Goal: Task Accomplishment & Management: Complete application form

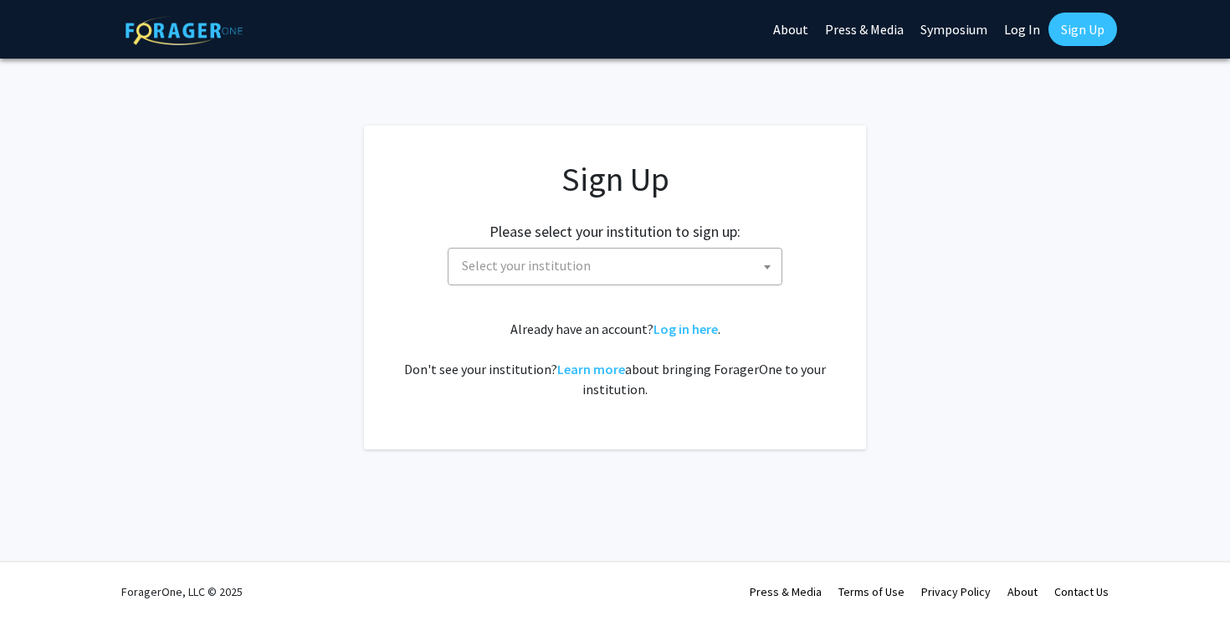
click at [673, 259] on span "Select your institution" at bounding box center [618, 265] width 326 height 34
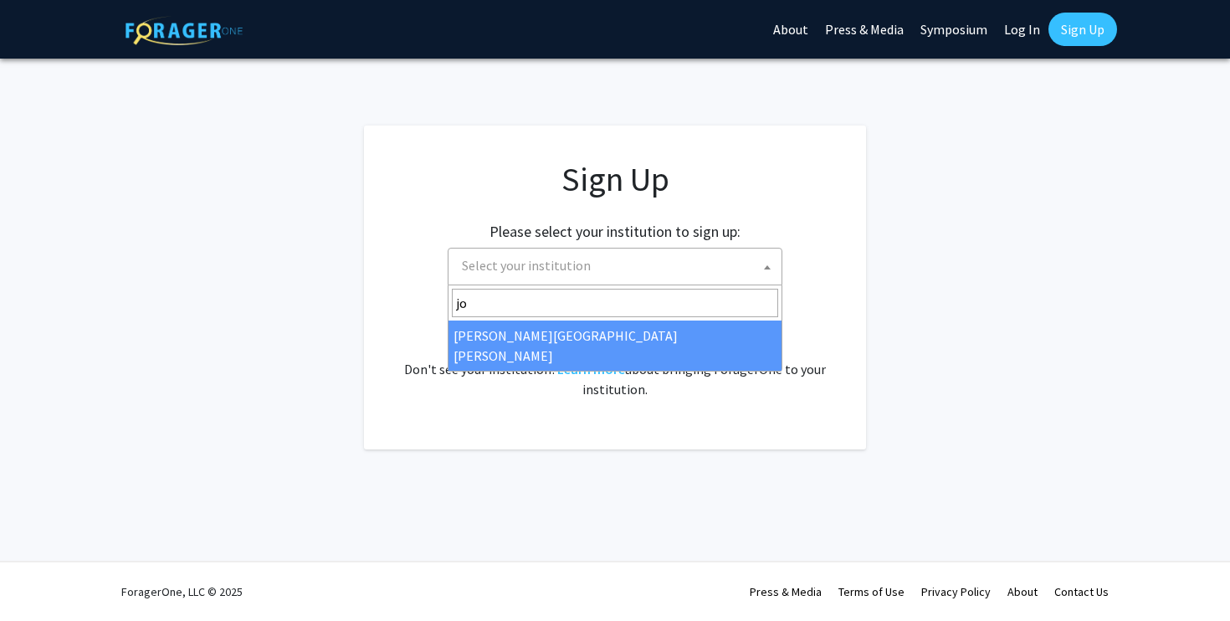
type input "j"
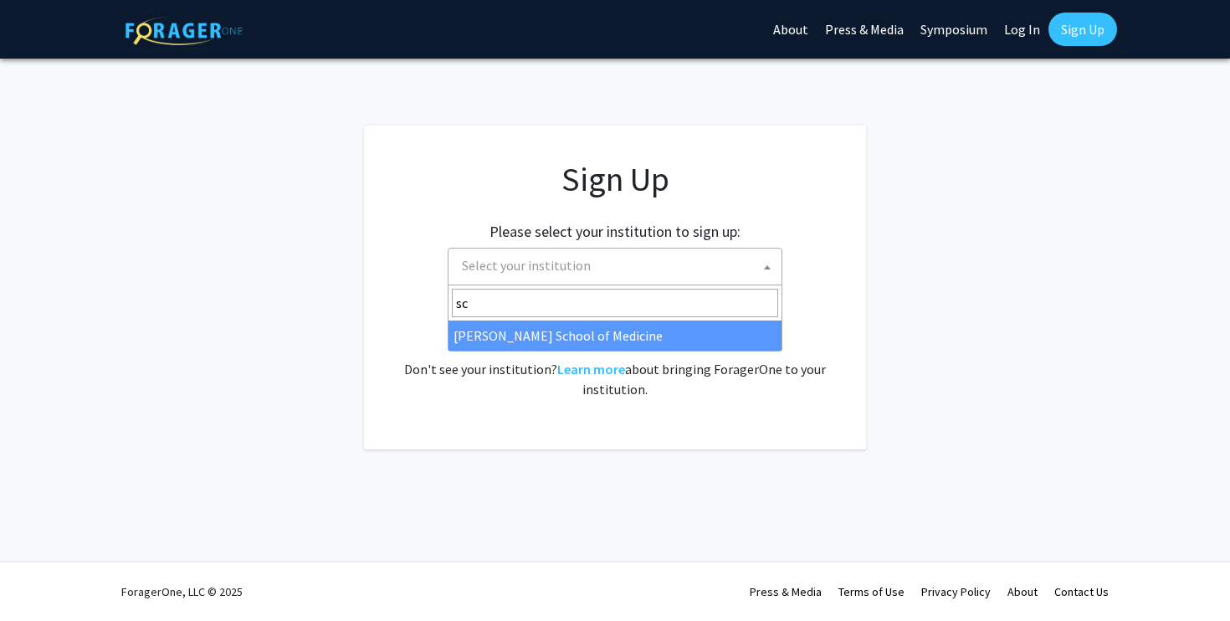
type input "s"
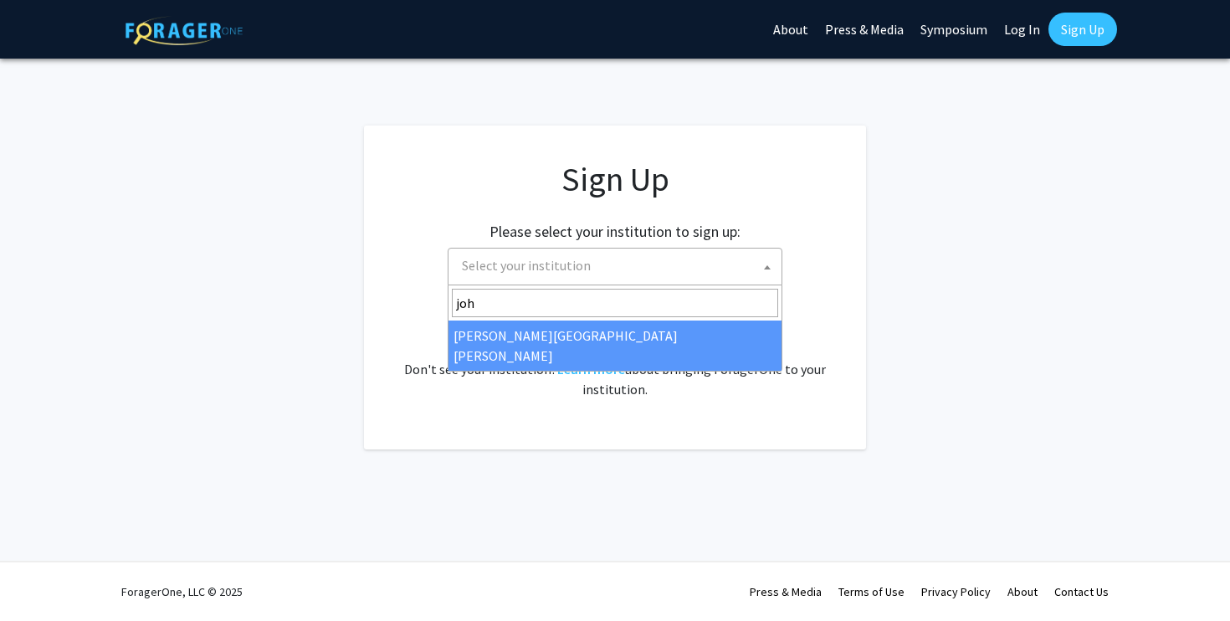
type input "[PERSON_NAME]"
select select "1"
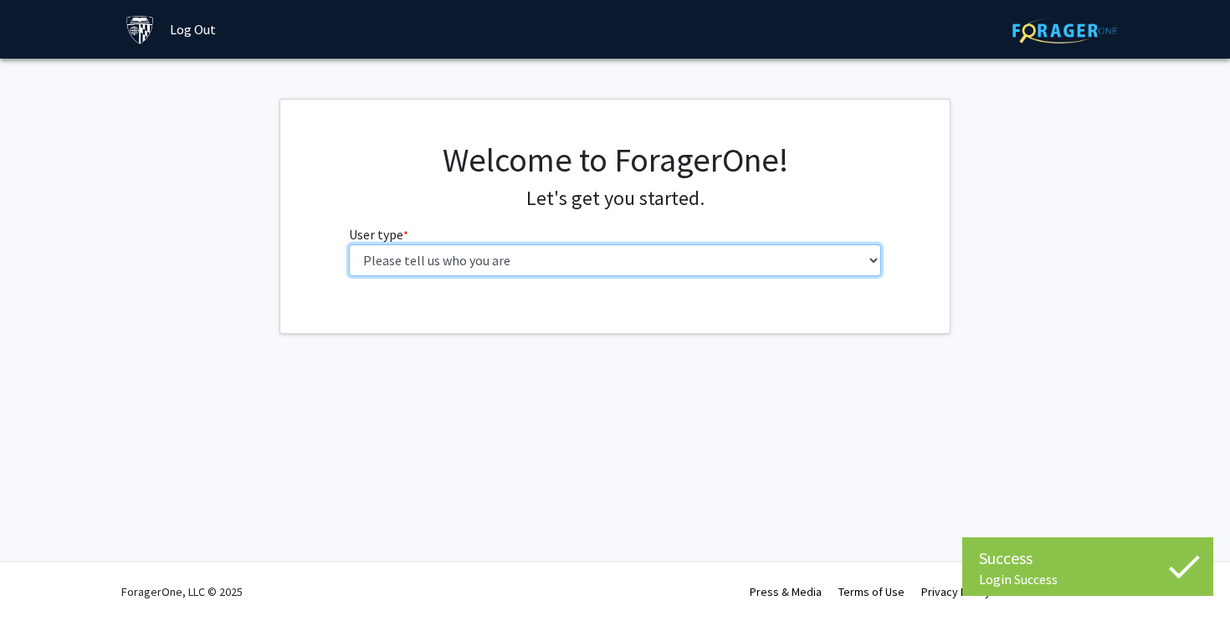
click at [725, 260] on select "Please tell us who you are Undergraduate Student Master's Student Doctoral Cand…" at bounding box center [615, 260] width 533 height 32
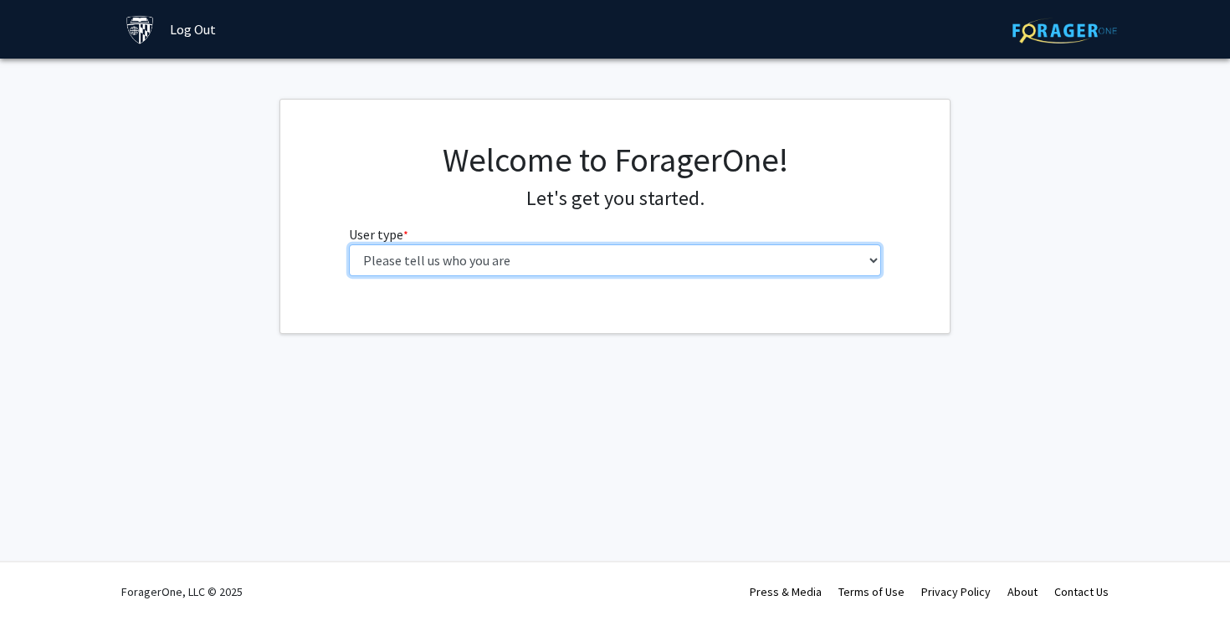
select select "2: masters"
click at [349, 244] on select "Please tell us who you are Undergraduate Student Master's Student Doctoral Cand…" at bounding box center [615, 260] width 533 height 32
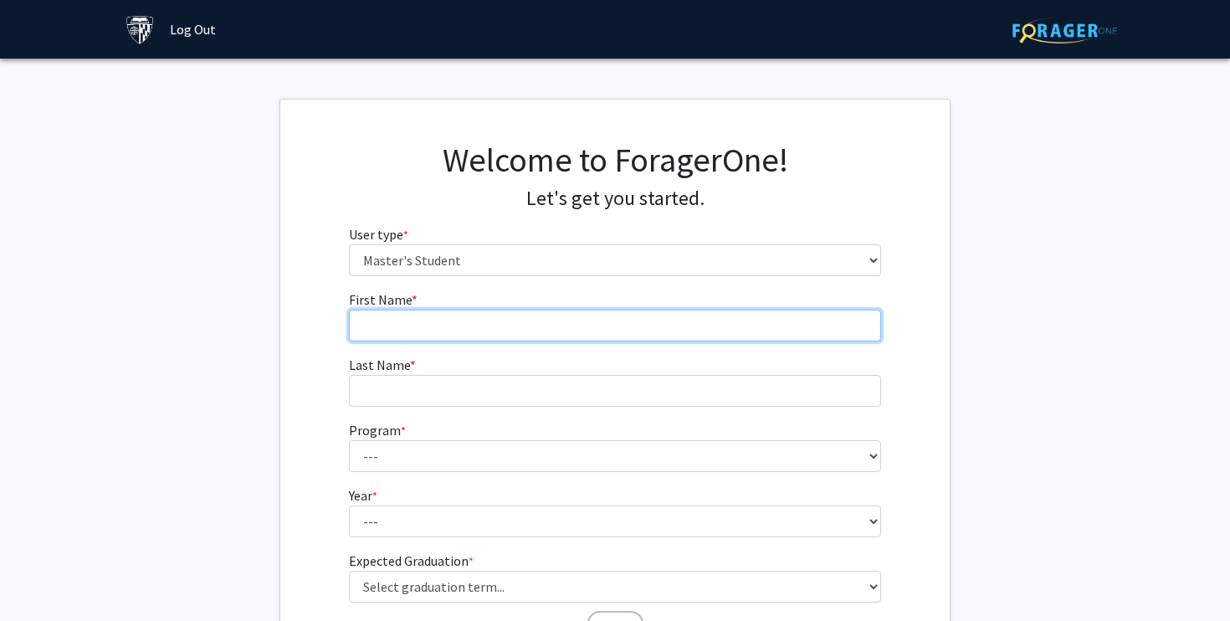
click at [697, 326] on input "First Name * required" at bounding box center [615, 326] width 533 height 32
type input "[PERSON_NAME]"
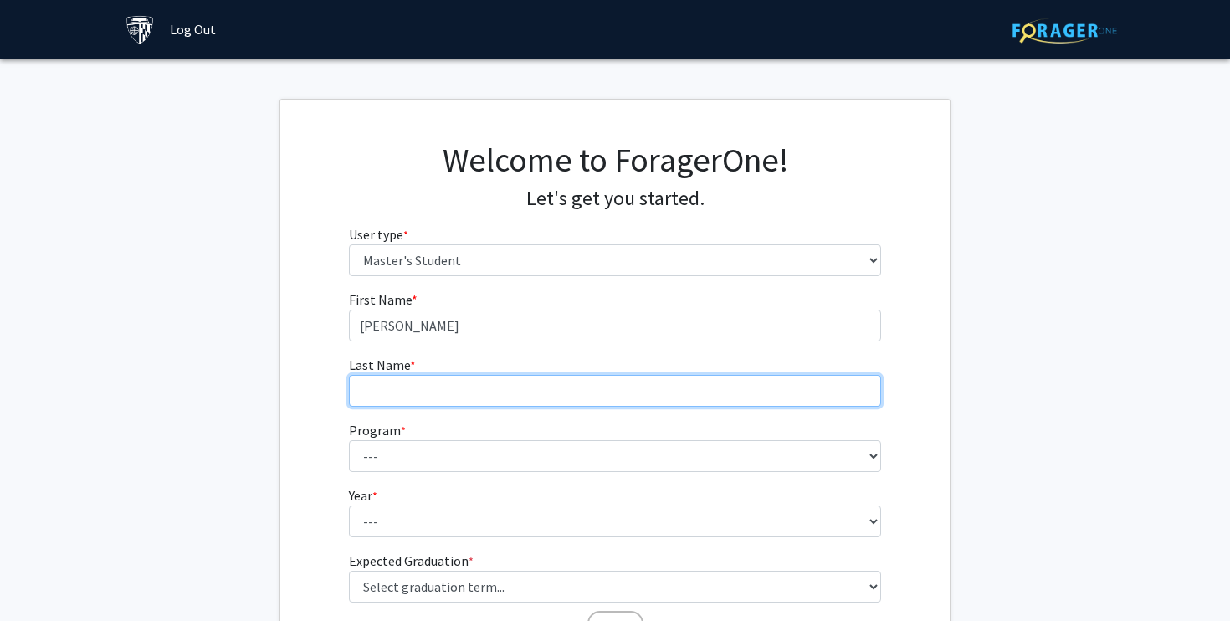
click at [682, 391] on input "Last Name * required" at bounding box center [615, 391] width 533 height 32
type input "[PERSON_NAME]"
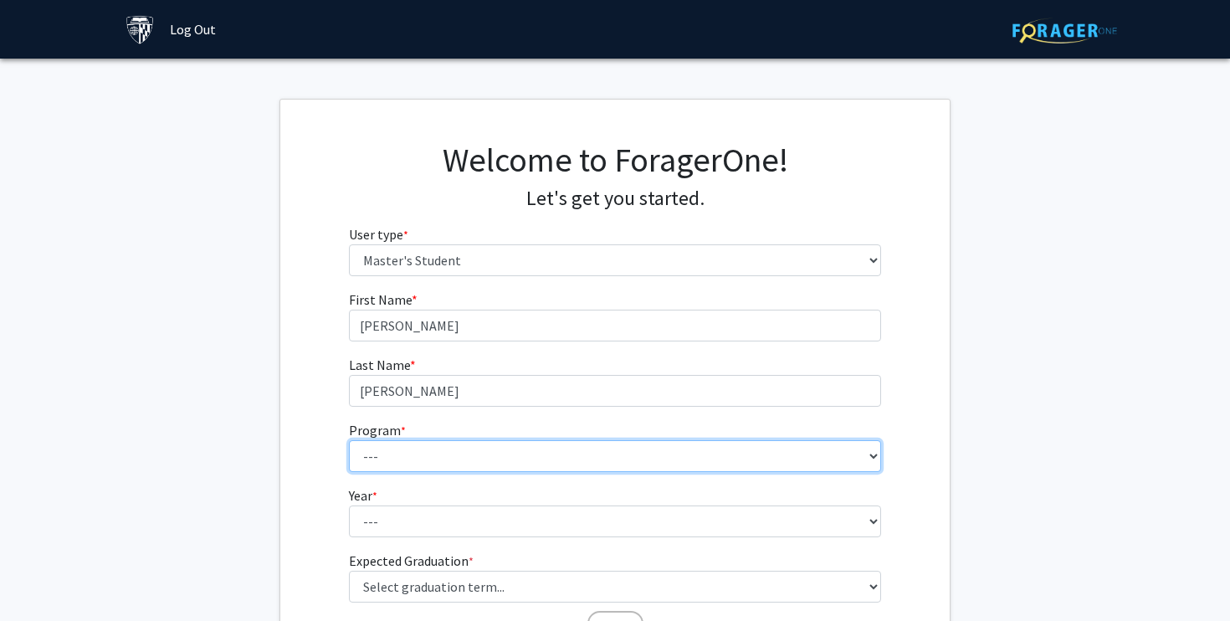
click at [658, 451] on select "--- Anatomy Education Applied and Computational Mathematics Applied Biomedical …" at bounding box center [615, 456] width 533 height 32
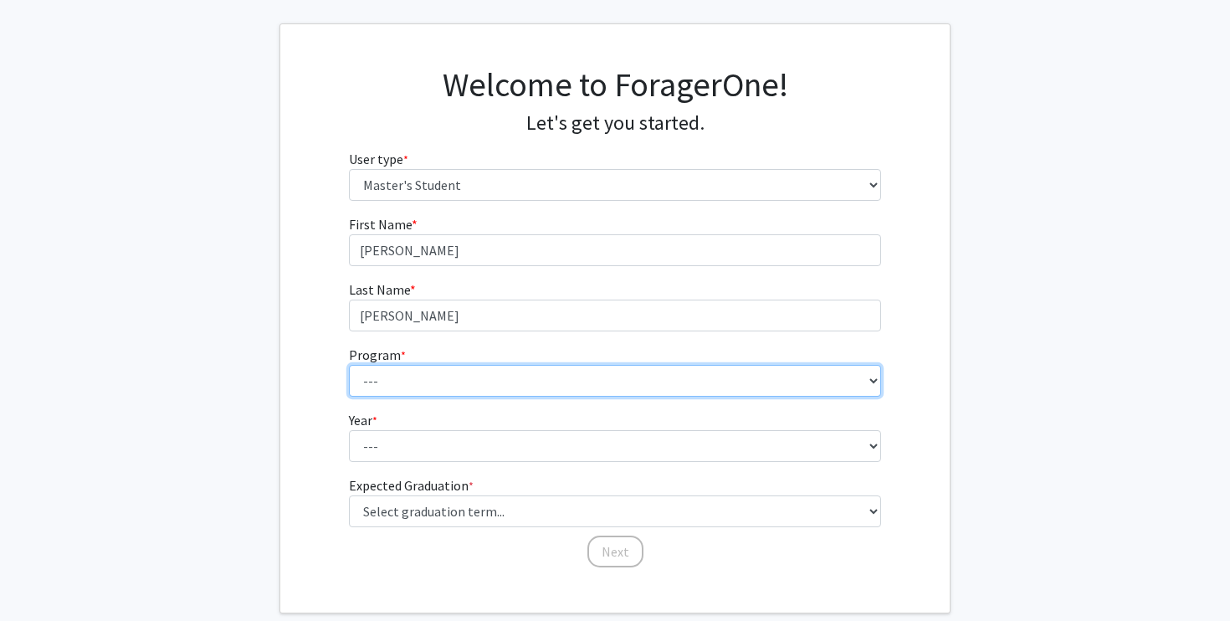
scroll to position [165, 0]
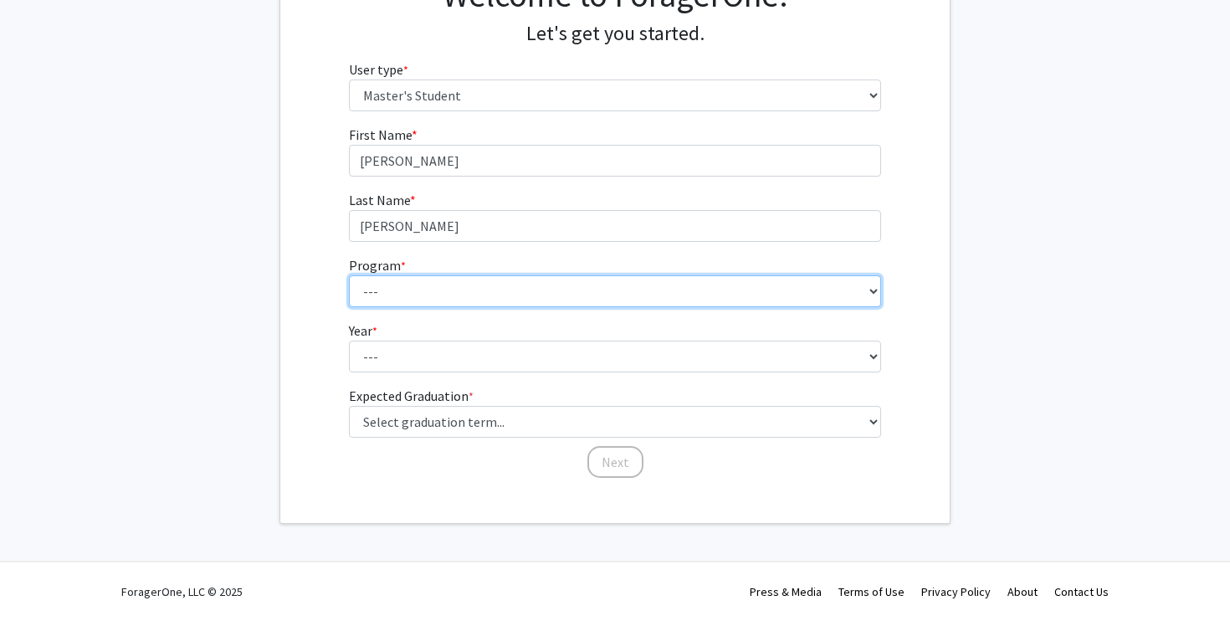
click at [625, 279] on select "--- Anatomy Education Applied and Computational Mathematics Applied Biomedical …" at bounding box center [615, 291] width 533 height 32
click at [711, 289] on select "--- Anatomy Education Applied and Computational Mathematics Applied Biomedical …" at bounding box center [615, 291] width 533 height 32
select select "96: 81"
click at [349, 275] on select "--- Anatomy Education Applied and Computational Mathematics Applied Biomedical …" at bounding box center [615, 291] width 533 height 32
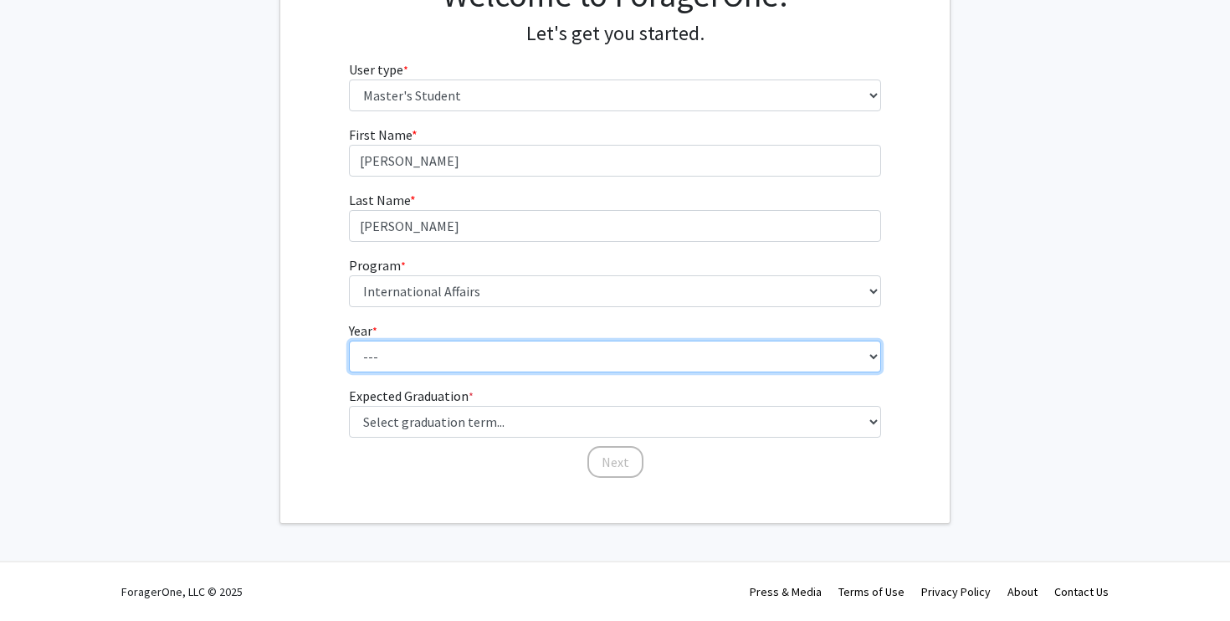
click at [649, 349] on select "--- First Year Second Year" at bounding box center [615, 357] width 533 height 32
select select "1: first_year"
click at [349, 341] on select "--- First Year Second Year" at bounding box center [615, 357] width 533 height 32
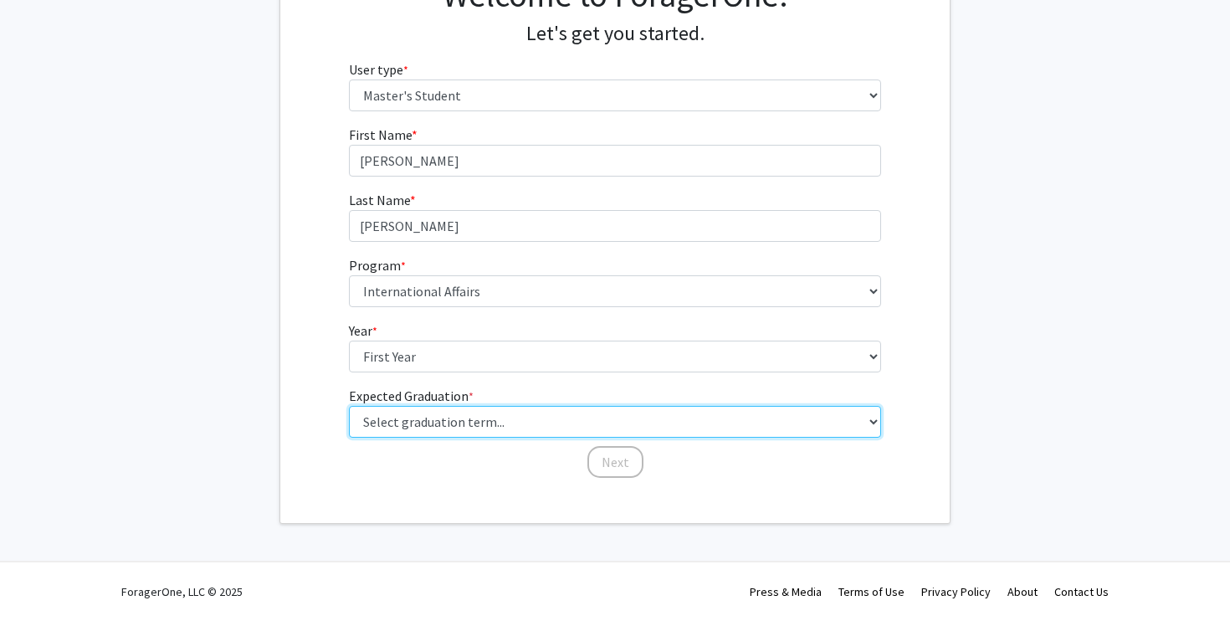
click at [612, 412] on select "Select graduation term... Spring 2025 Summer 2025 Fall 2025 Winter 2025 Spring …" at bounding box center [615, 422] width 533 height 32
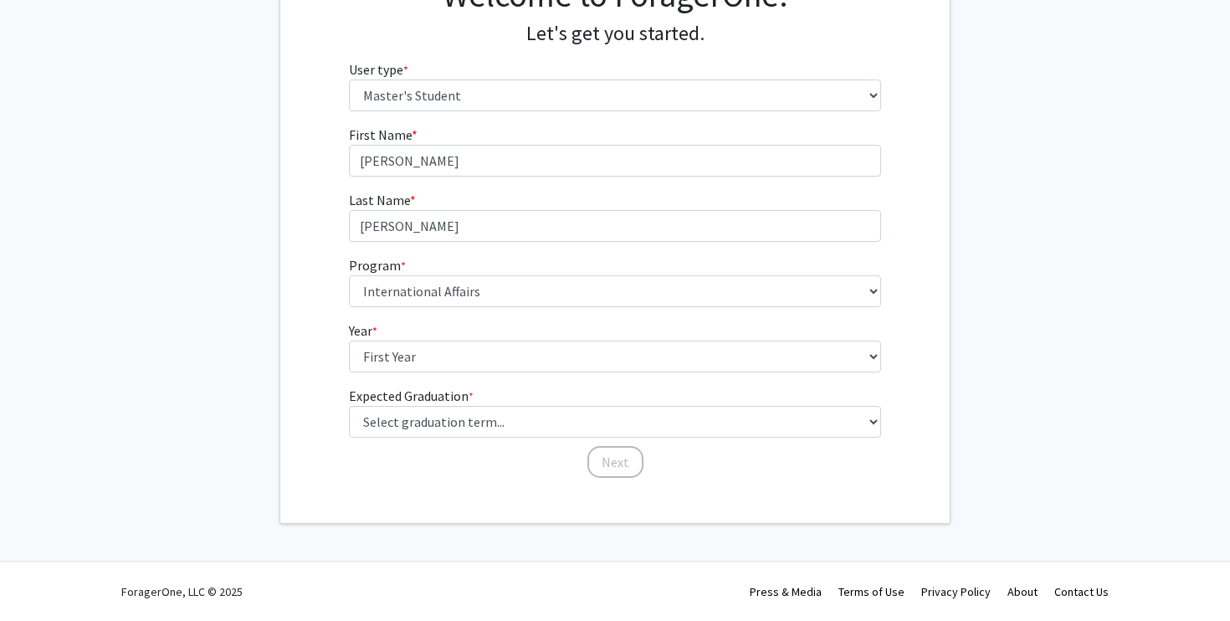
click at [928, 333] on div "First Name * required [PERSON_NAME] Last Name * required [PERSON_NAME] Program …" at bounding box center [614, 302] width 669 height 355
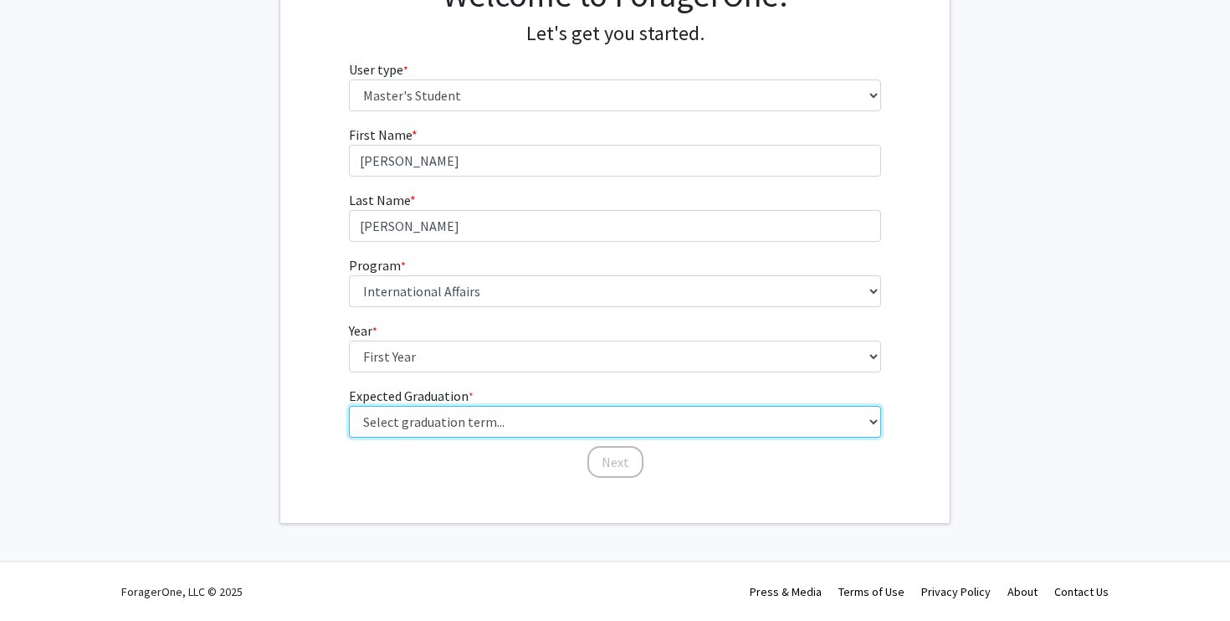
click at [793, 421] on select "Select graduation term... Spring 2025 Summer 2025 Fall 2025 Winter 2025 Spring …" at bounding box center [615, 422] width 533 height 32
click at [756, 428] on select "Select graduation term... Spring 2025 Summer 2025 Fall 2025 Winter 2025 Spring …" at bounding box center [615, 422] width 533 height 32
select select "9: spring_2027"
click at [349, 406] on select "Select graduation term... Spring 2025 Summer 2025 Fall 2025 Winter 2025 Spring …" at bounding box center [615, 422] width 533 height 32
click at [757, 407] on select "Select graduation term... Spring 2025 Summer 2025 Fall 2025 Winter 2025 Spring …" at bounding box center [615, 422] width 533 height 32
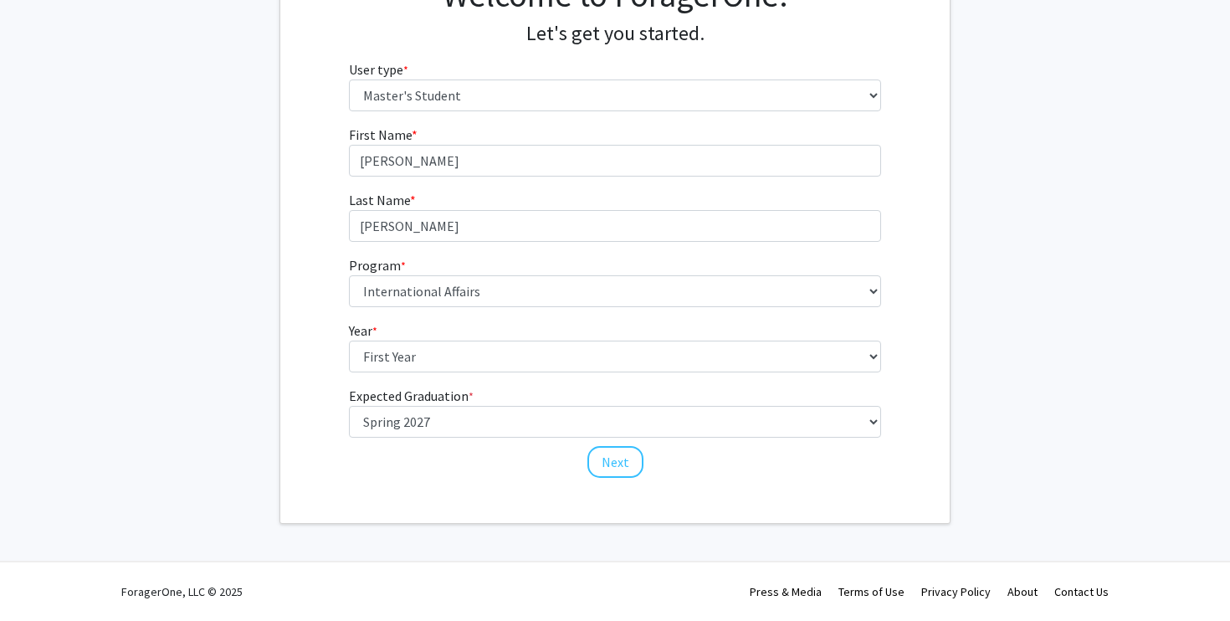
click at [665, 516] on div "Welcome to ForagerOne! Let's get you started. User type * required Please tell …" at bounding box center [614, 229] width 669 height 588
click at [639, 473] on div "First Name * required [PERSON_NAME] Last Name * required [PERSON_NAME] Program …" at bounding box center [615, 302] width 558 height 355
click at [621, 467] on button "Next" at bounding box center [615, 462] width 56 height 32
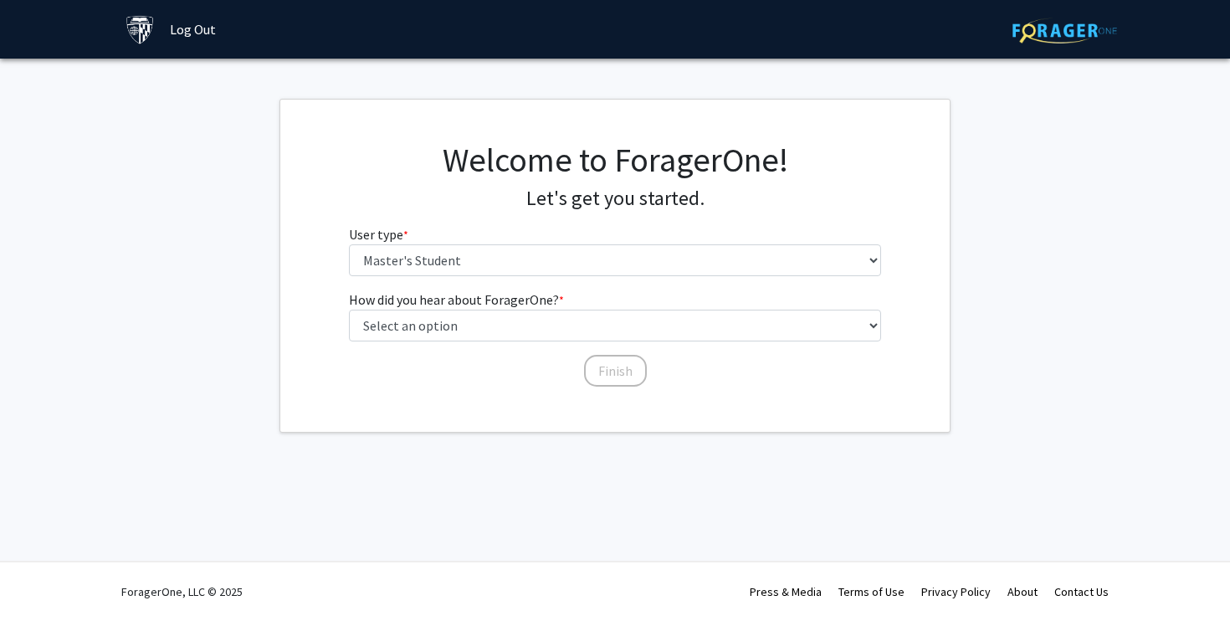
scroll to position [0, 0]
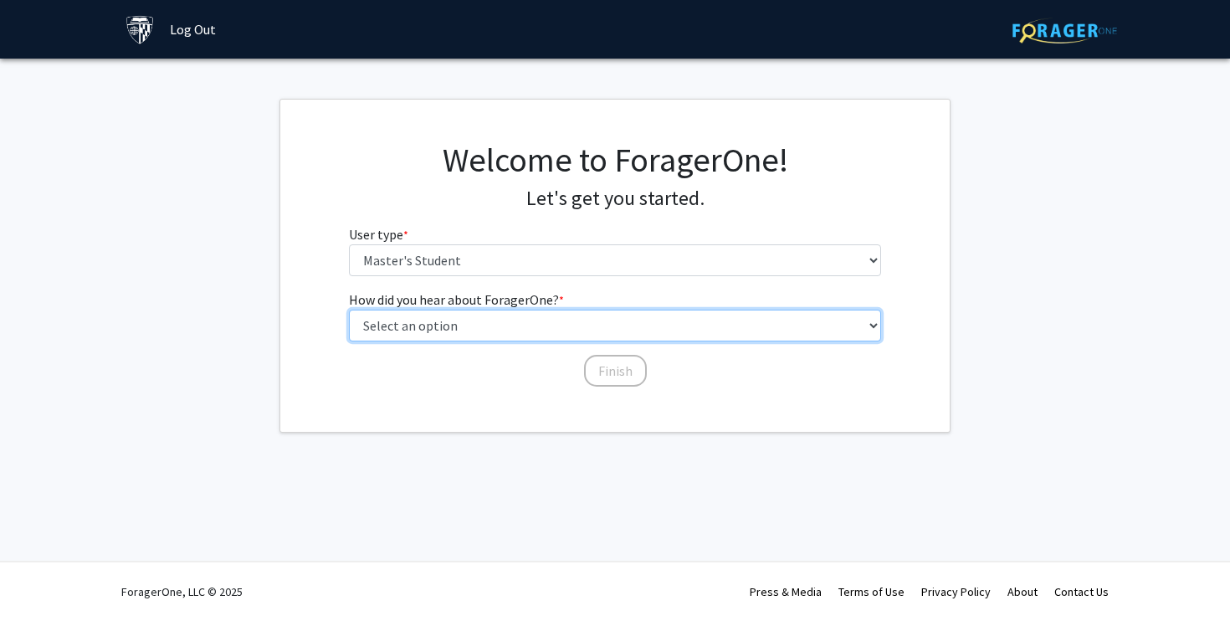
click at [626, 330] on select "Select an option Peer/student recommendation Faculty/staff recommendation Unive…" at bounding box center [615, 326] width 533 height 32
select select "3: university_website"
click at [349, 310] on select "Select an option Peer/student recommendation Faculty/staff recommendation Unive…" at bounding box center [615, 326] width 533 height 32
click at [592, 330] on select "Select an option Peer/student recommendation Faculty/staff recommendation Unive…" at bounding box center [615, 326] width 533 height 32
click at [349, 310] on select "Select an option Peer/student recommendation Faculty/staff recommendation Unive…" at bounding box center [615, 326] width 533 height 32
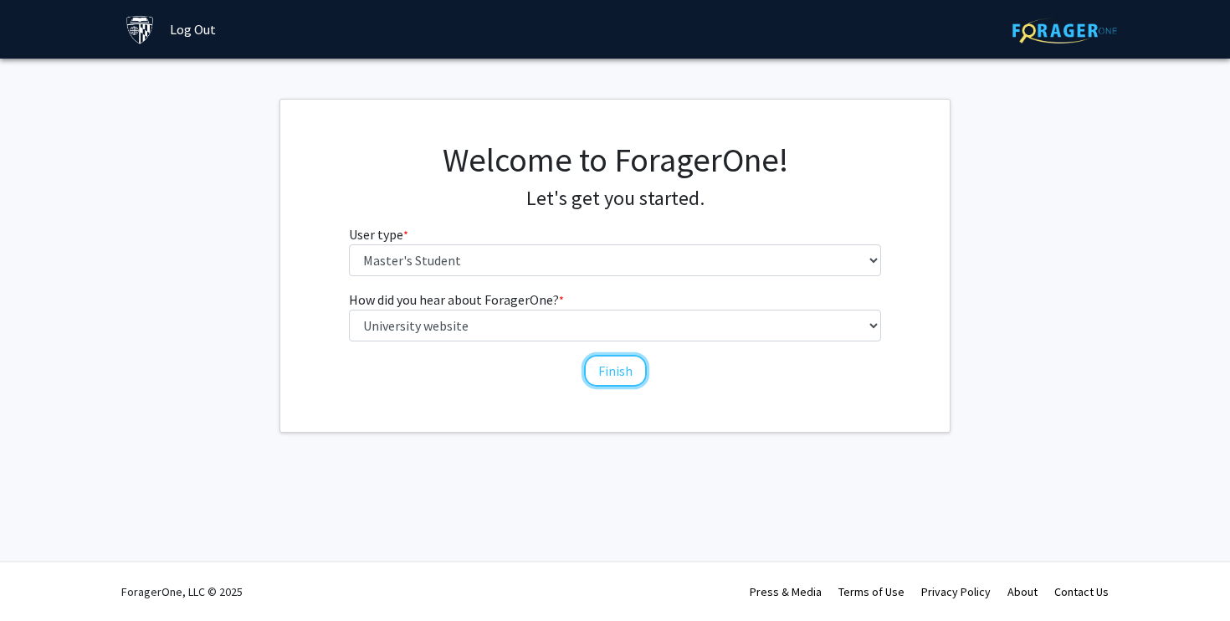
drag, startPoint x: 600, startPoint y: 373, endPoint x: 546, endPoint y: 360, distance: 55.2
click at [548, 370] on div "Finish" at bounding box center [615, 363] width 533 height 17
click at [566, 306] on fg-select "How did you hear about ForagerOne? * required Select an option Peer/student rec…" at bounding box center [615, 315] width 533 height 52
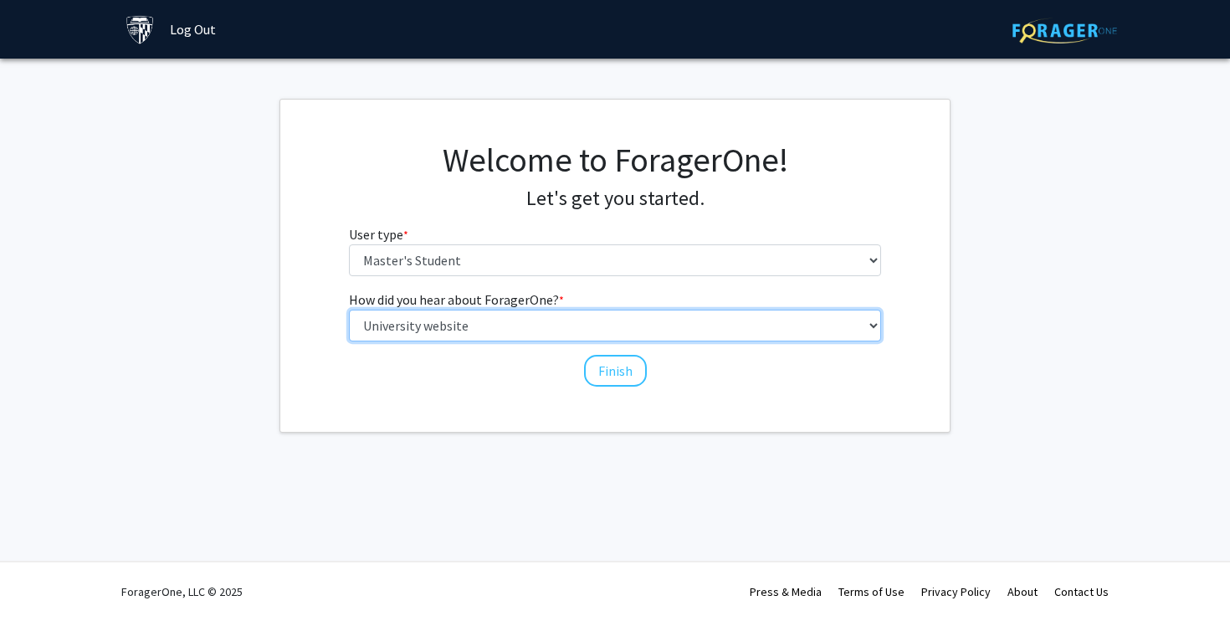
click at [566, 318] on select "Select an option Peer/student recommendation Faculty/staff recommendation Unive…" at bounding box center [615, 326] width 533 height 32
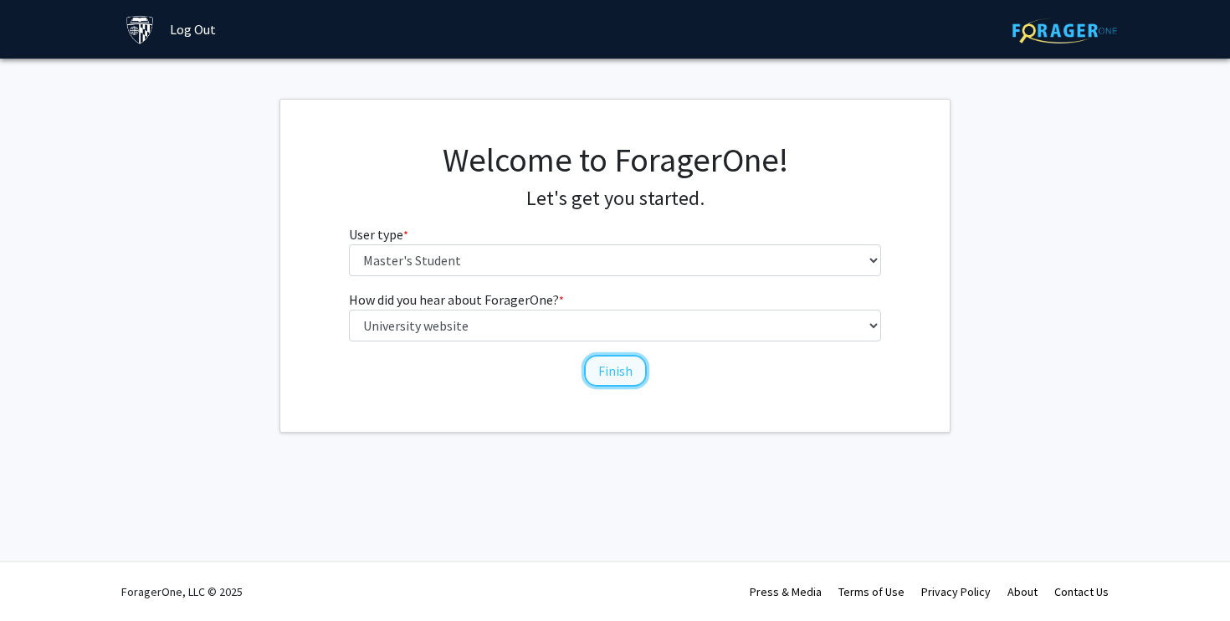
click at [598, 376] on button "Finish" at bounding box center [615, 371] width 63 height 32
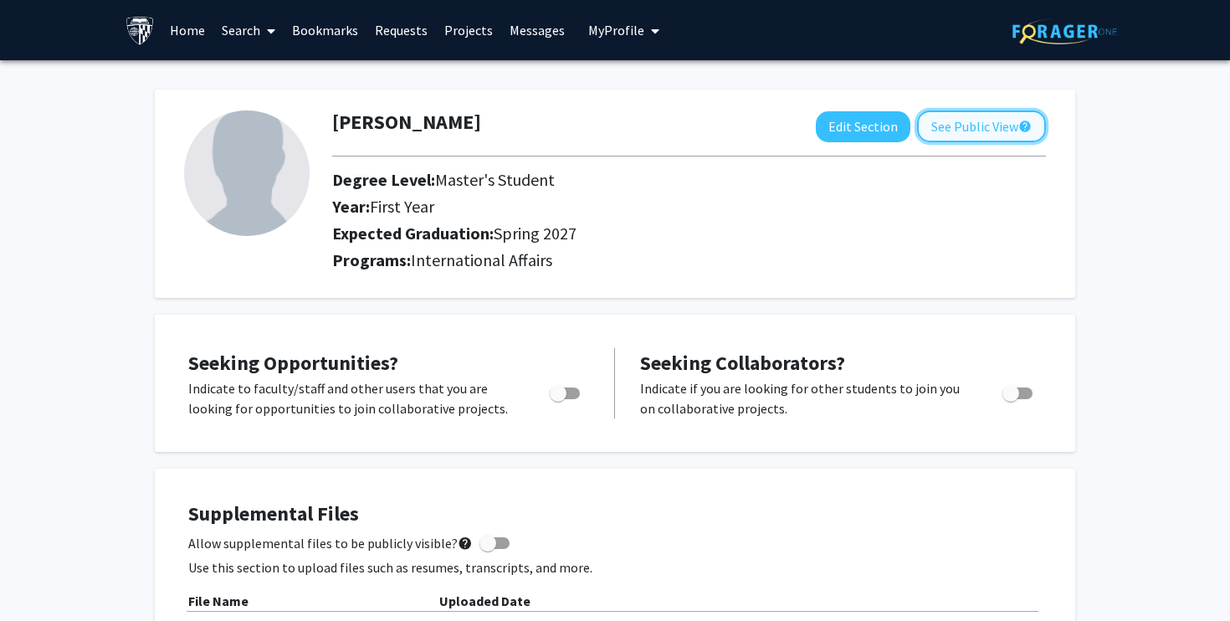
click at [966, 122] on button "See Public View help" at bounding box center [981, 126] width 129 height 32
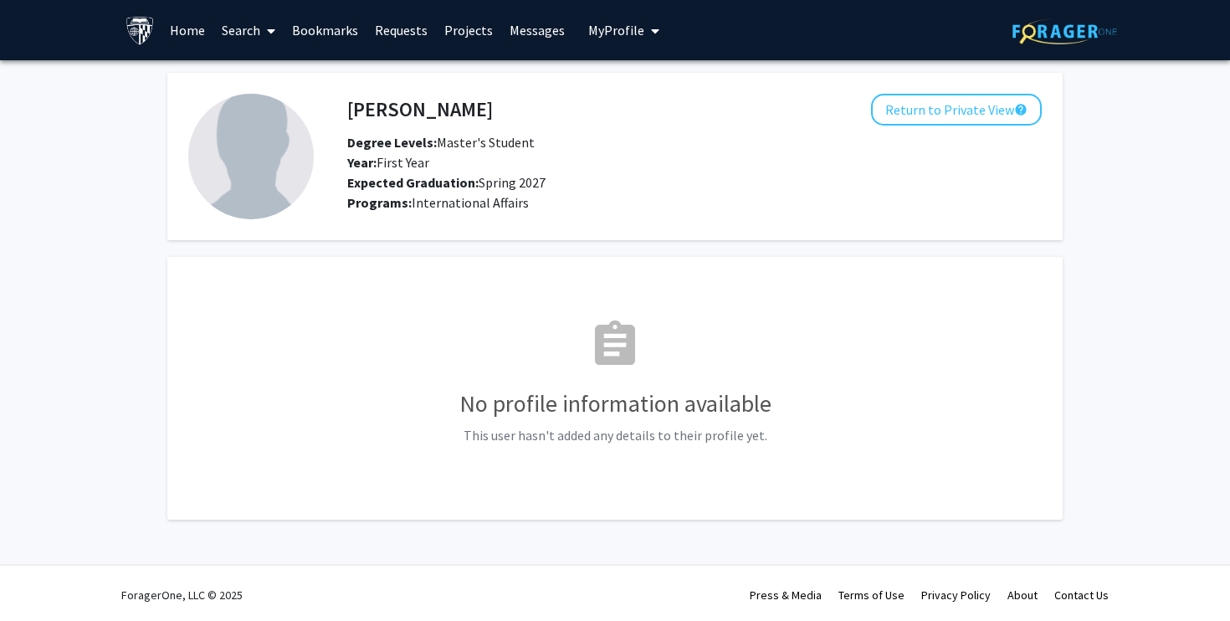
click at [274, 28] on icon at bounding box center [271, 30] width 8 height 13
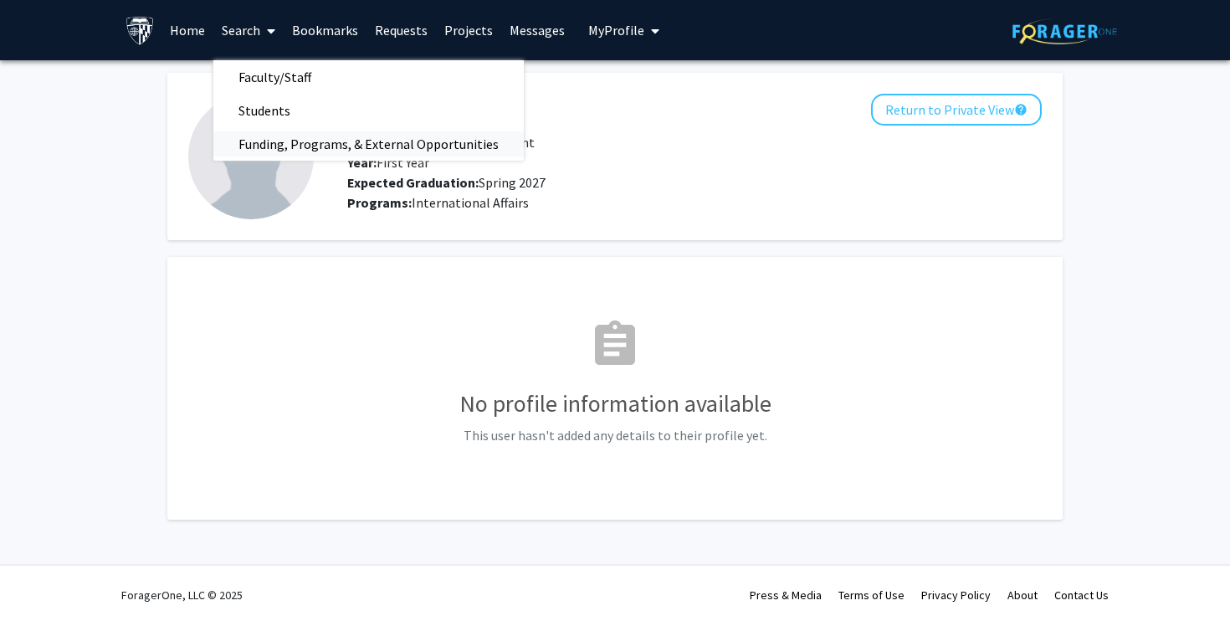
click at [286, 141] on span "Funding, Programs, & External Opportunities" at bounding box center [368, 143] width 310 height 33
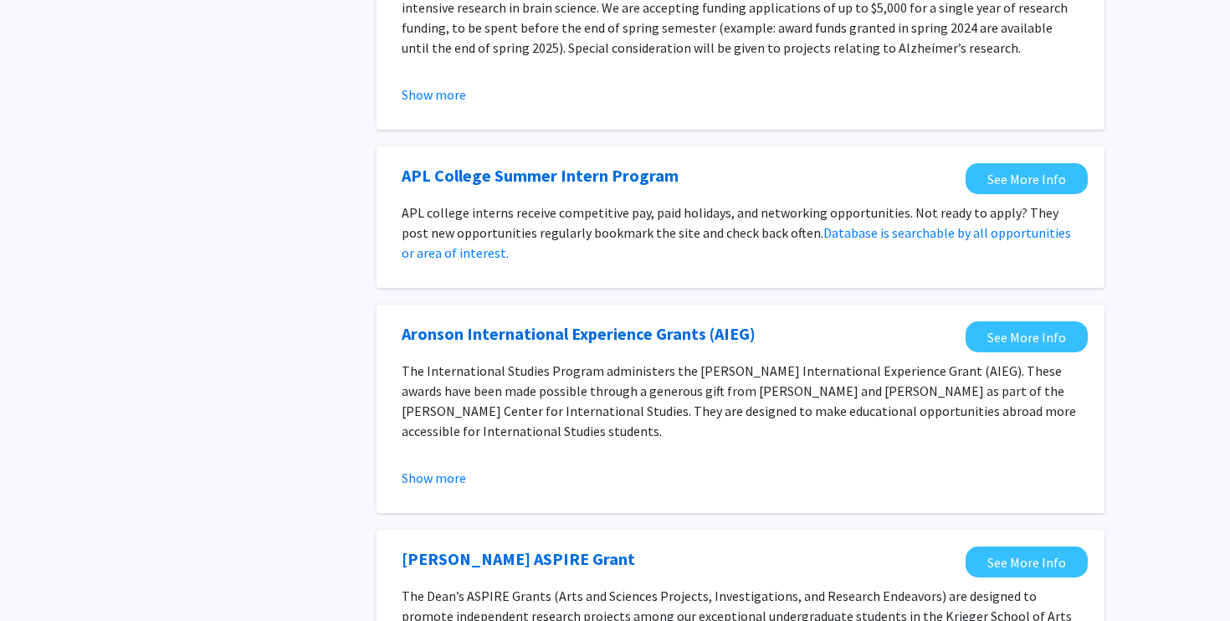
scroll to position [1172, 0]
